Goal: Find contact information: Find contact information

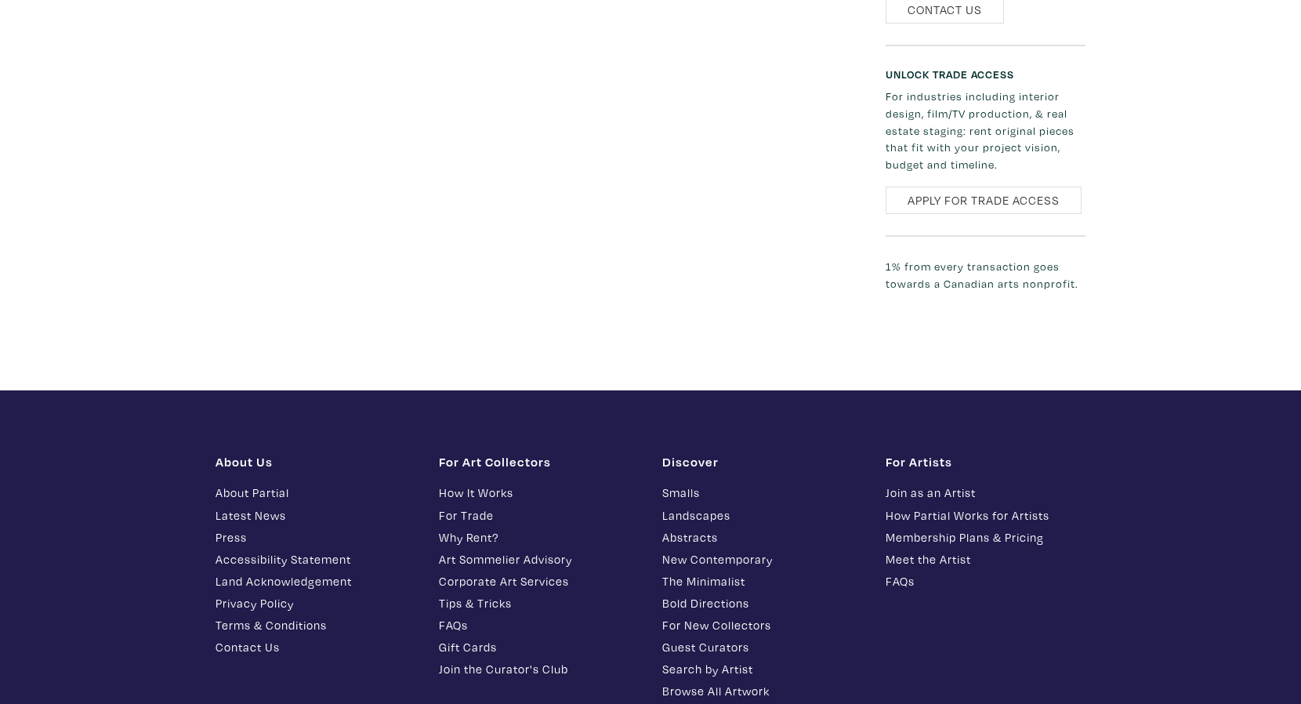
scroll to position [2604, 0]
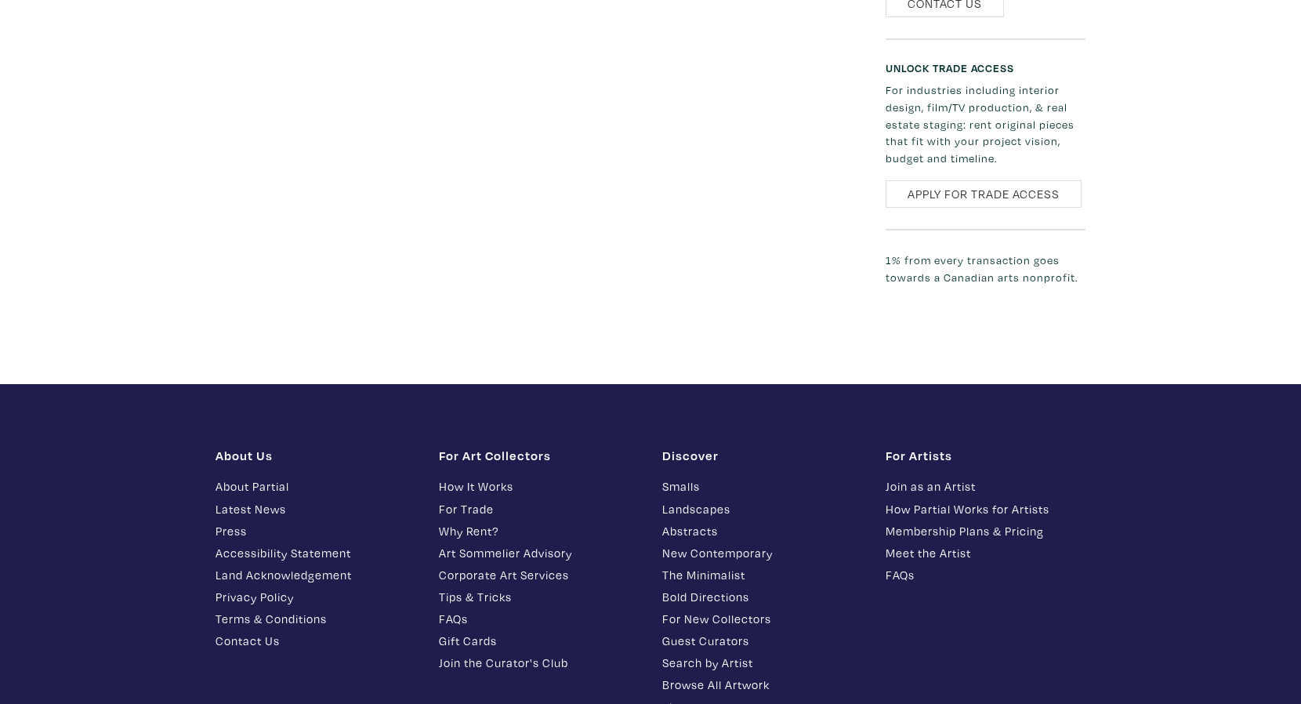
click at [248, 632] on link "Contact Us" at bounding box center [315, 641] width 200 height 18
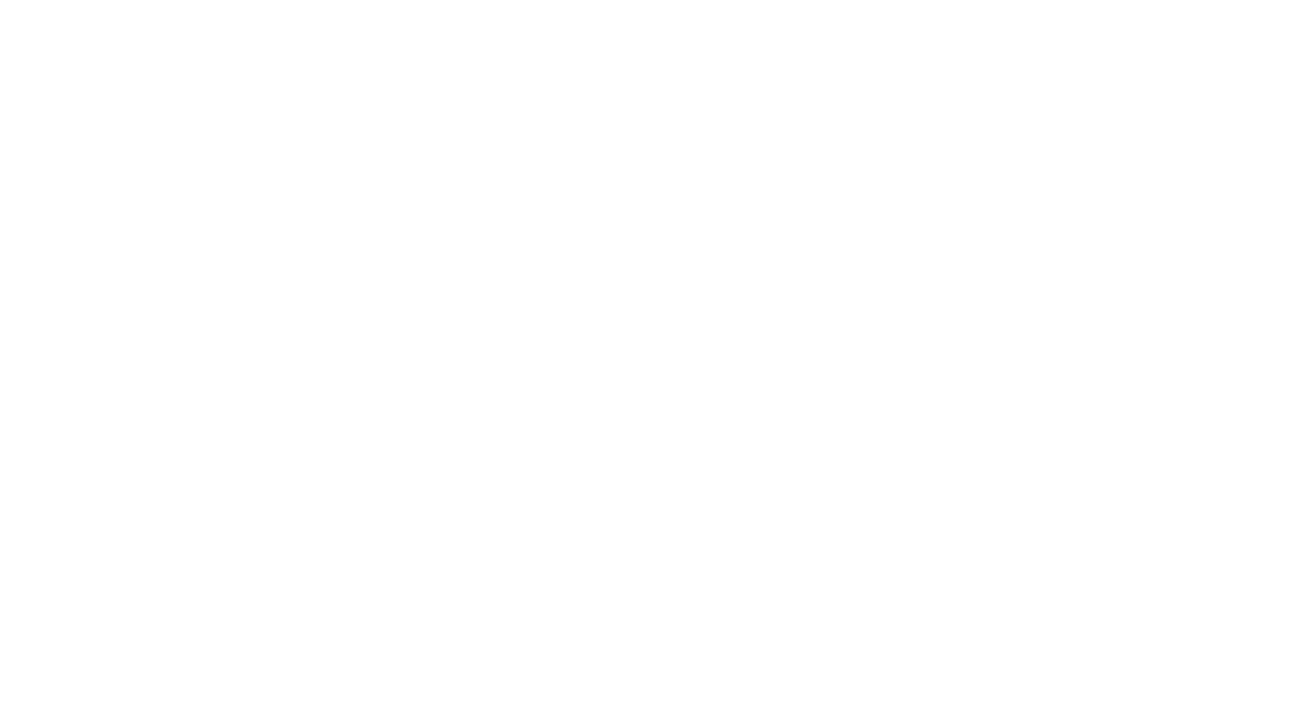
scroll to position [1670, 0]
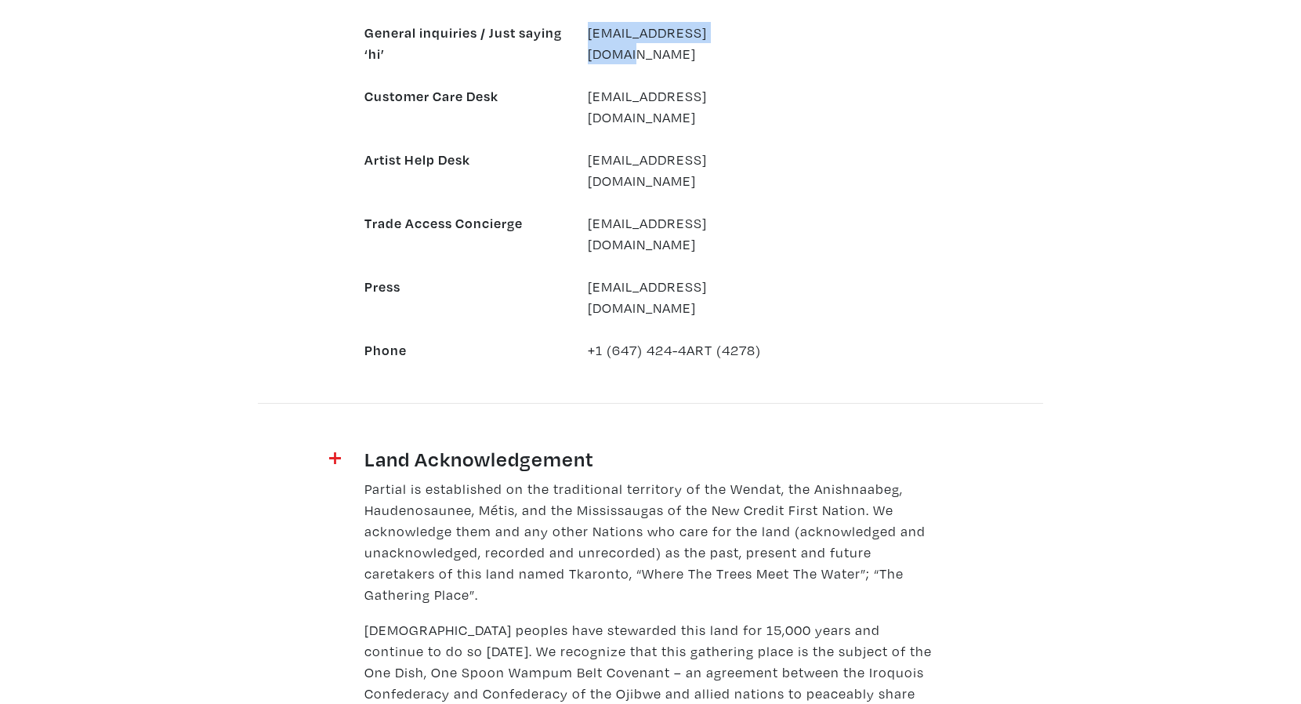
drag, startPoint x: 585, startPoint y: 27, endPoint x: 722, endPoint y: 29, distance: 137.1
click at [722, 29] on div "[EMAIL_ADDRESS][DOMAIN_NAME]" at bounding box center [687, 43] width 223 height 42
copy link "[EMAIL_ADDRESS][DOMAIN_NAME]"
